Goal: Information Seeking & Learning: Learn about a topic

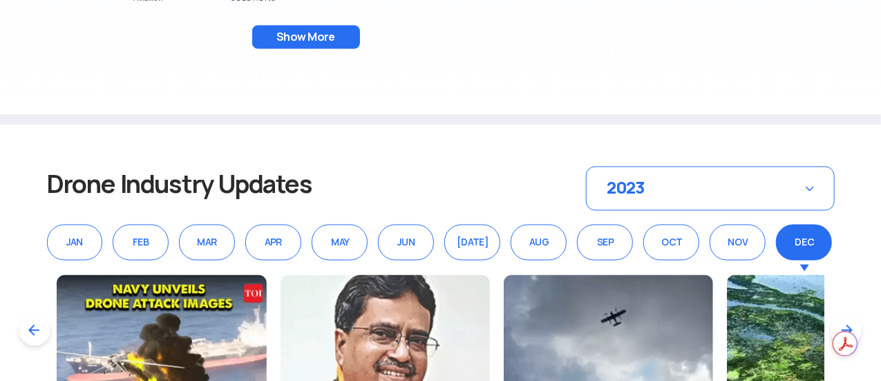
scroll to position [1036, 0]
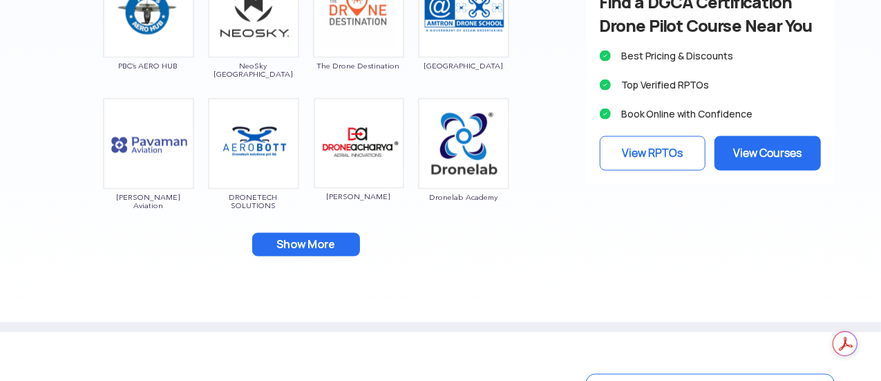
click at [323, 241] on button "Show More" at bounding box center [306, 244] width 108 height 23
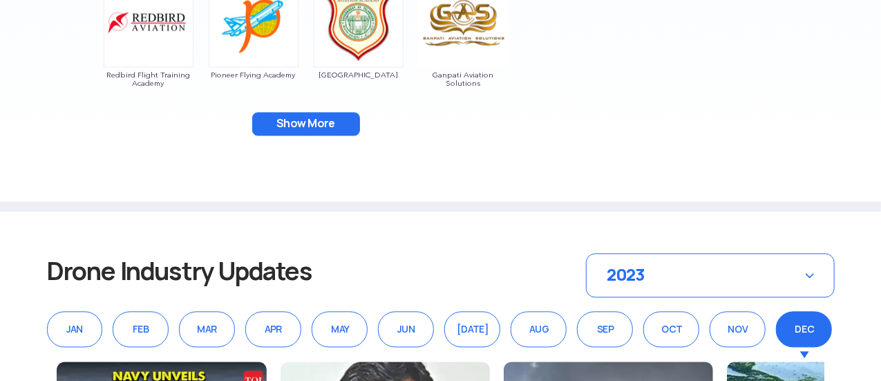
scroll to position [1175, 0]
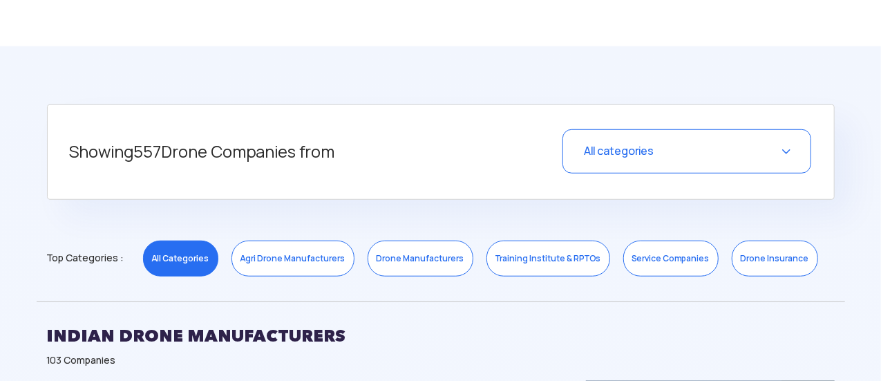
scroll to position [553, 0]
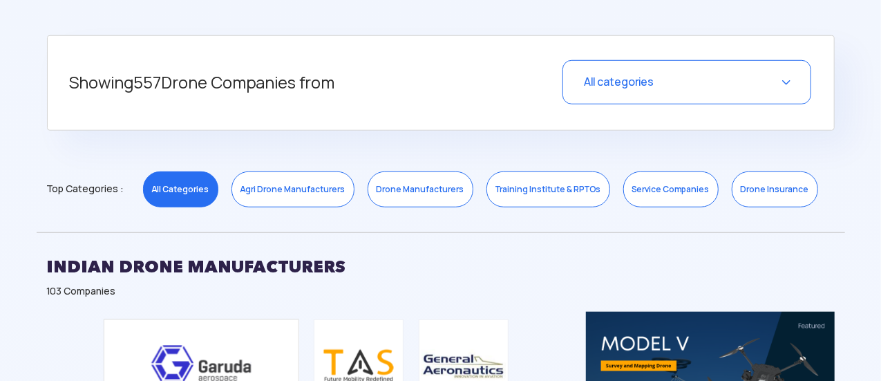
click at [644, 89] on div "All categories" at bounding box center [686, 82] width 249 height 44
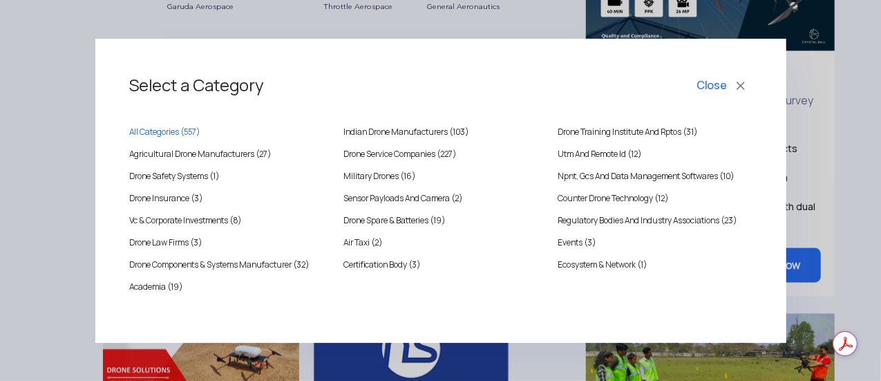
scroll to position [967, 0]
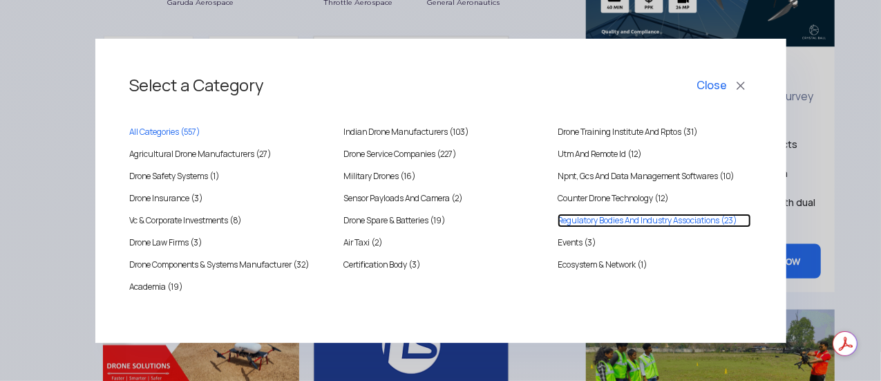
click at [634, 221] on Associations "Regulatory Bodies And Industry Associations (23)" at bounding box center [654, 220] width 193 height 14
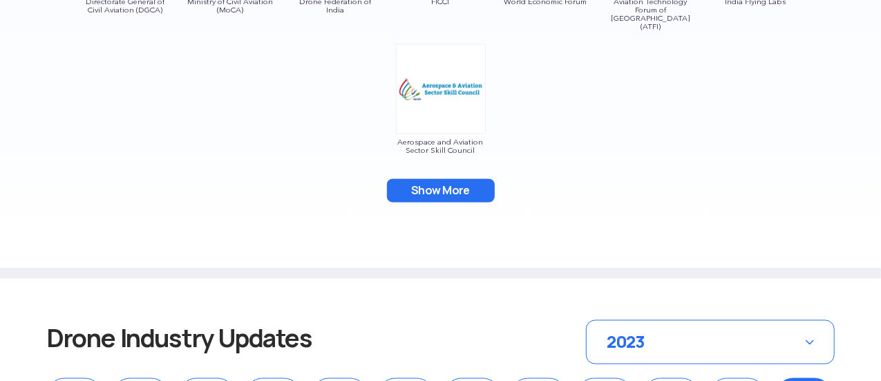
click at [452, 184] on button "Show More" at bounding box center [441, 190] width 108 height 23
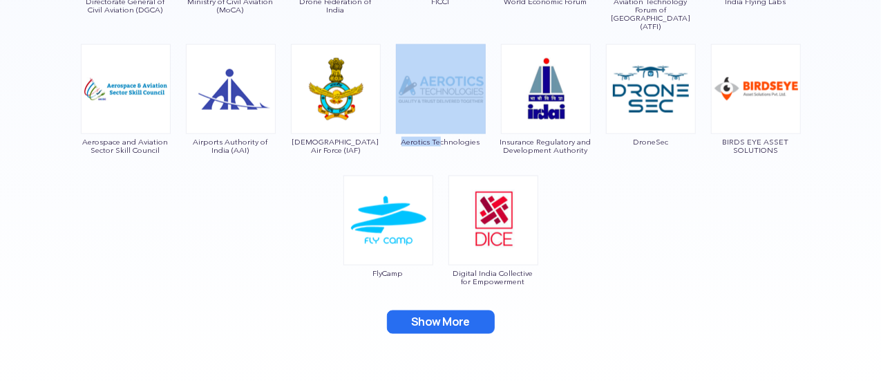
drag, startPoint x: 394, startPoint y: 130, endPoint x: 438, endPoint y: 139, distance: 45.1
click at [438, 139] on div "Directorate General of Civil Aviation (DGCA) Ministry of Civil Aviation (MoCA) …" at bounding box center [441, 127] width 808 height 461
click at [437, 140] on div "Aerotics Technologies" at bounding box center [440, 102] width 91 height 117
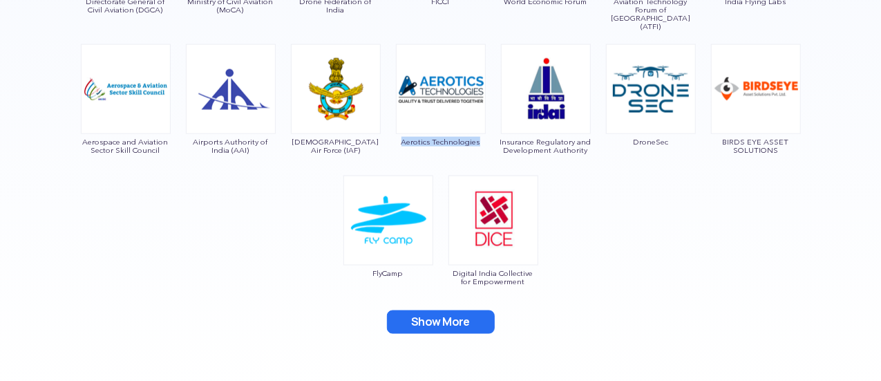
drag, startPoint x: 490, startPoint y: 131, endPoint x: 397, endPoint y: 135, distance: 92.6
click at [397, 135] on div "Directorate General of Civil Aviation (DGCA) Ministry of Civil Aviation (MoCA) …" at bounding box center [441, 127] width 808 height 461
copy span "Aerotics Technologies"
drag, startPoint x: 795, startPoint y: 149, endPoint x: 720, endPoint y: 135, distance: 75.9
click at [720, 135] on div "BIRDS EYE ASSET SOLUTIONS" at bounding box center [755, 102] width 91 height 117
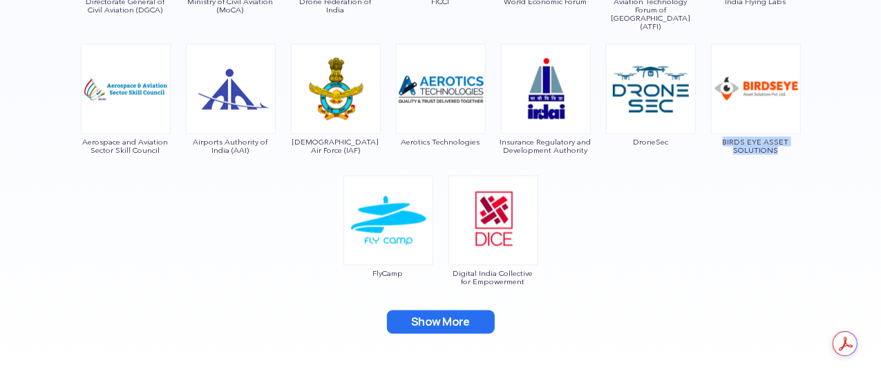
copy span "BIRDS EYE ASSET SOLUTIONS"
